Goal: Transaction & Acquisition: Book appointment/travel/reservation

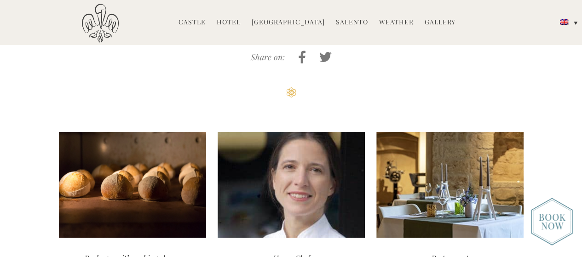
scroll to position [2129, 0]
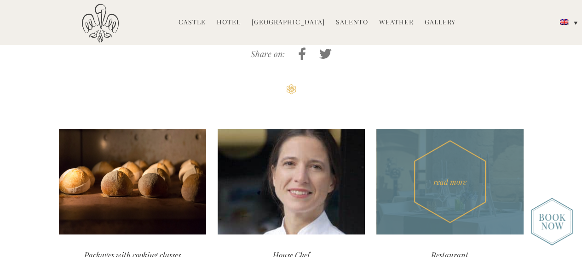
click at [457, 150] on div "read more" at bounding box center [449, 182] width 147 height 106
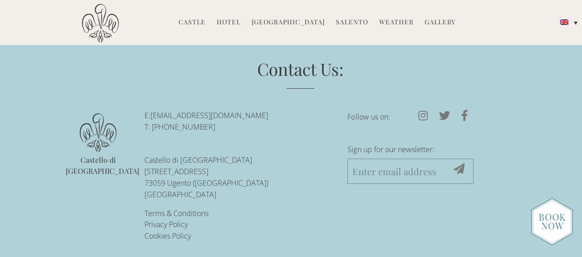
scroll to position [1942, 0]
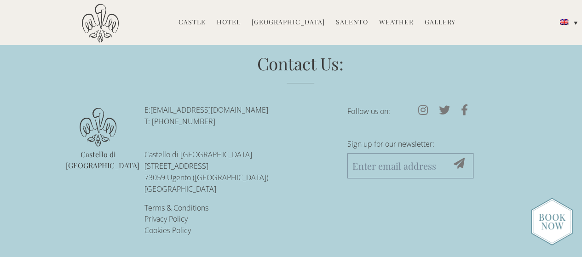
click at [410, 166] on input "Sign up for our newsletter:" at bounding box center [410, 165] width 126 height 25
type input "info@aquavit.co.za"
click at [463, 163] on icon at bounding box center [459, 163] width 22 height 11
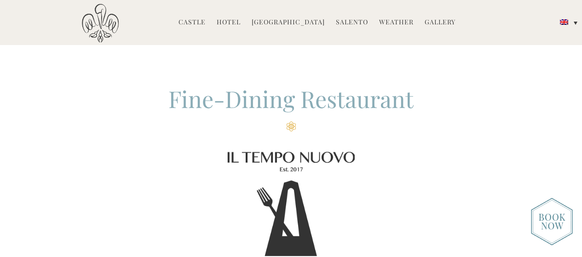
scroll to position [1985, 0]
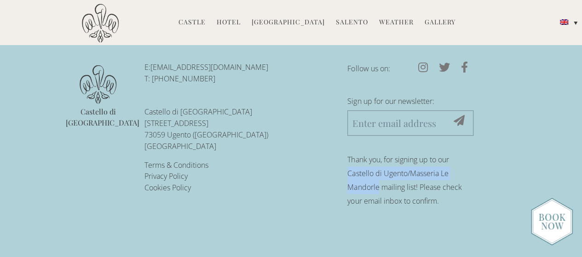
drag, startPoint x: 347, startPoint y: 173, endPoint x: 379, endPoint y: 185, distance: 33.9
click at [379, 185] on p "Thank you, for signing up to our Castello di Ugento/Masseria Le Mandorle mailin…" at bounding box center [410, 180] width 126 height 55
copy p "Castello di Ugento/Masseria Le Mandorle"
click at [391, 22] on link "Weather" at bounding box center [396, 22] width 35 height 11
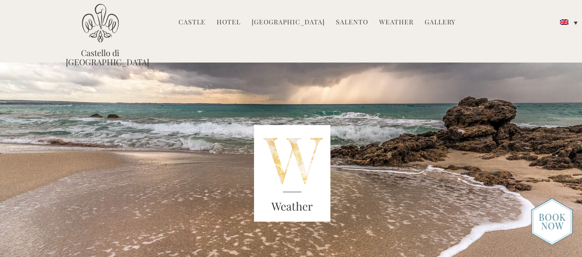
click at [190, 23] on link "Castle" at bounding box center [192, 22] width 27 height 11
click at [279, 23] on link "[GEOGRAPHIC_DATA]" at bounding box center [288, 22] width 73 height 11
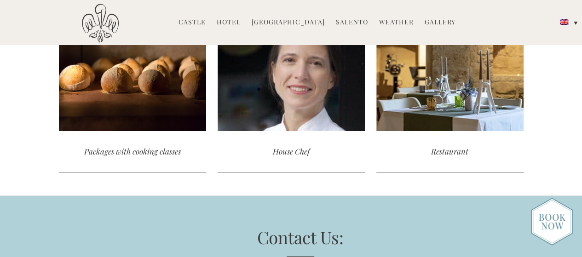
scroll to position [2190, 0]
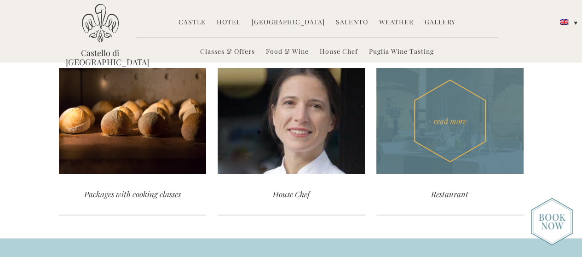
click at [451, 174] on div "Restaurant" at bounding box center [449, 194] width 147 height 41
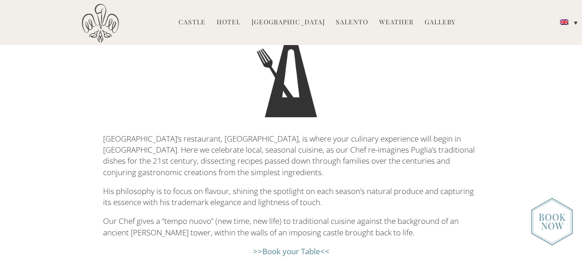
scroll to position [163, 0]
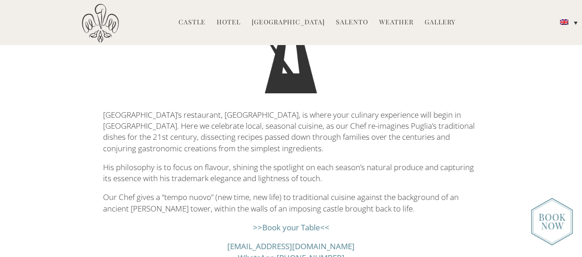
click at [289, 227] on link ">>Book your Table<<" at bounding box center [291, 227] width 76 height 11
